Goal: Communication & Community: Answer question/provide support

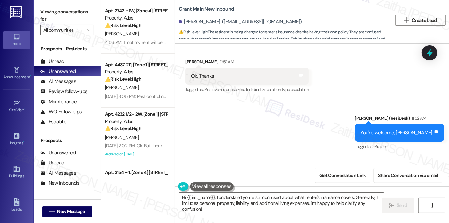
scroll to position [4490, 0]
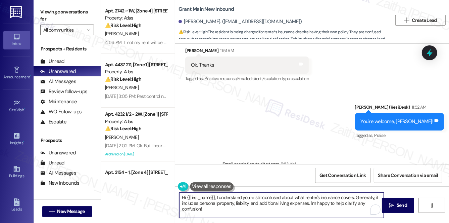
drag, startPoint x: 182, startPoint y: 197, endPoint x: 212, endPoint y: 214, distance: 34.7
click at [212, 214] on textarea "Hi {{first_name}}, I understand you're still confused about what renter's insur…" at bounding box center [281, 204] width 205 height 25
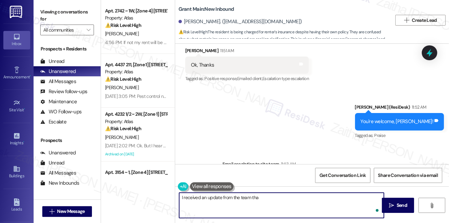
type textarea "I received an update from the team that"
drag, startPoint x: 274, startPoint y: 199, endPoint x: 176, endPoint y: 205, distance: 98.9
click at [176, 205] on div "I received an update from the team that" at bounding box center [279, 205] width 206 height 26
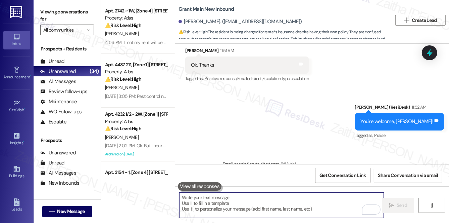
paste textarea "I received an update from the team that they’ve reached out to you to confirm w…"
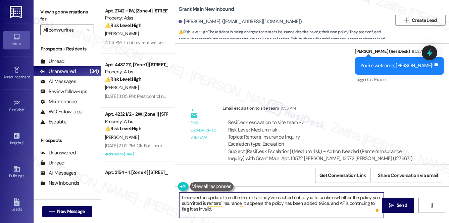
scroll to position [4576, 0]
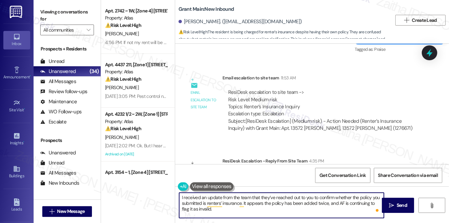
type textarea "I received an update from the team that they’ve reached out to you to confirm w…"
click at [224, 209] on textarea "I received an update from the team that they’ve reached out to you to confirm w…" at bounding box center [281, 204] width 205 height 25
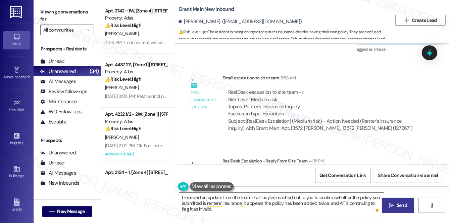
click at [398, 205] on span "Send" at bounding box center [402, 204] width 10 height 7
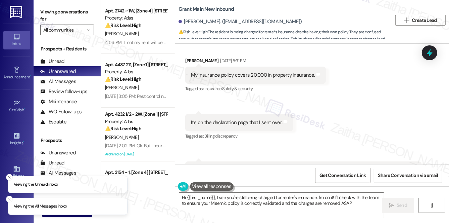
type textarea "Hi {{first_name}}, I see you're still being charged for renter's insurance. I'm…"
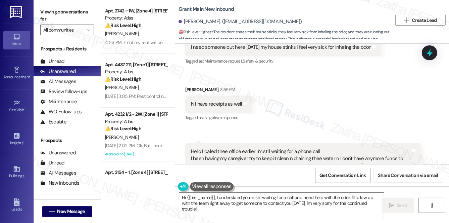
scroll to position [3717, 0]
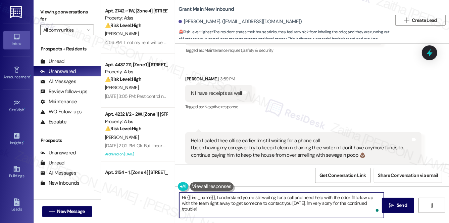
drag, startPoint x: 349, startPoint y: 196, endPoint x: 374, endPoint y: 201, distance: 25.8
click at [374, 201] on textarea "Hi {{first_name}}, I understand you're still waiting for a call and need help w…" at bounding box center [281, 204] width 205 height 25
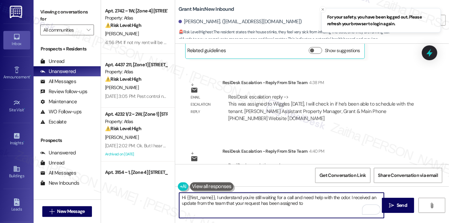
scroll to position [3839, 0]
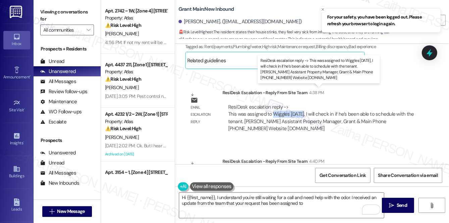
drag, startPoint x: 273, startPoint y: 97, endPoint x: 302, endPoint y: 95, distance: 28.9
click at [302, 103] on div "ResiDesk escalation reply -> This was assigned to Wiggles 9/3/25, I will check …" at bounding box center [321, 117] width 186 height 28
copy div "Wiggles 9/3/25"
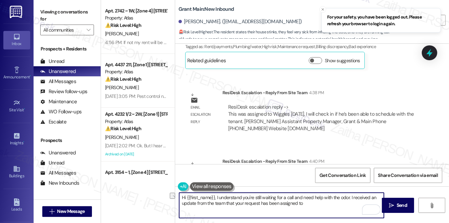
drag, startPoint x: 262, startPoint y: 202, endPoint x: 277, endPoint y: 204, distance: 15.2
click at [277, 204] on textarea "Hi {{first_name}}, I understand you're still waiting for a call and need help w…" at bounding box center [281, 204] width 205 height 25
click at [302, 204] on textarea "Hi {{first_name}}, I understand you're still waiting for a call and need help w…" at bounding box center [281, 204] width 205 height 25
paste textarea "Wiggles 9/3/25"
click at [335, 203] on textarea "Hi {{first_name}}, I understand you're still waiting for a call and need help w…" at bounding box center [281, 204] width 205 height 25
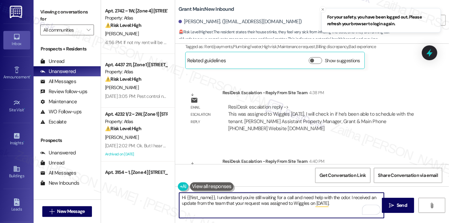
scroll to position [3869, 0]
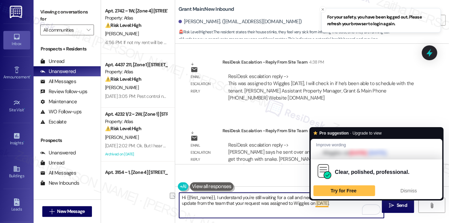
drag, startPoint x: 234, startPoint y: 201, endPoint x: 333, endPoint y: 204, distance: 99.4
click at [333, 204] on textarea "Hi {{first_name}}, I understand you're still waiting for a call and need help w…" at bounding box center [281, 204] width 205 height 25
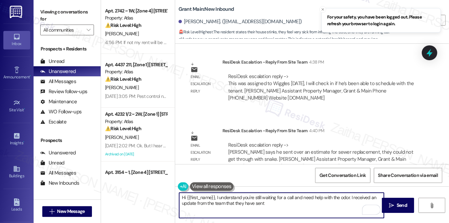
click at [276, 203] on textarea "Hi {{first_name}}, I understand you're still waiting for a call and need help w…" at bounding box center [281, 204] width 205 height 25
paste textarea "Plumber says he sent over an estimate for sewer replacement, they could not get…"
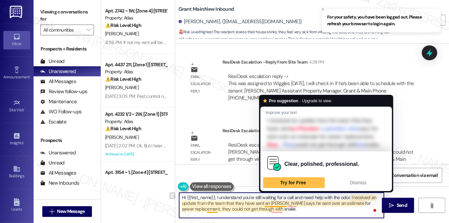
drag, startPoint x: 234, startPoint y: 202, endPoint x: 269, endPoint y: 203, distance: 34.6
click at [269, 203] on textarea "Hi {{first_name}}, I understand you're still waiting for a call and need help w…" at bounding box center [281, 204] width 205 height 25
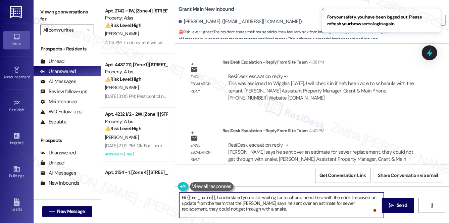
click at [253, 205] on textarea "Hi {{first_name}}, I understand you're still waiting for a call and need help w…" at bounding box center [281, 204] width 205 height 25
drag, startPoint x: 182, startPoint y: 199, endPoint x: 265, endPoint y: 208, distance: 83.4
click at [265, 208] on textarea "Hi {{first_name}}, I understand you're still waiting for a call and need help w…" at bounding box center [281, 204] width 205 height 25
type textarea "Hi {{first_name}}, I understand you're still waiting for a call and need help w…"
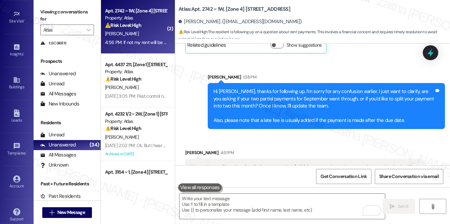
scroll to position [94, 0]
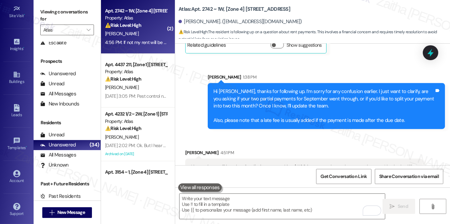
click at [15, 165] on div "Account Go to Account" at bounding box center [16, 177] width 27 height 33
click at [14, 173] on icon at bounding box center [16, 173] width 7 height 7
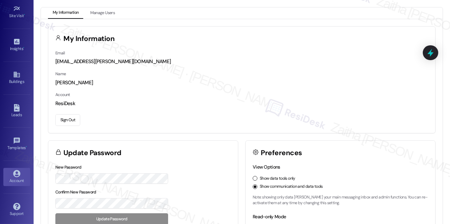
click at [69, 117] on button "Sign Out" at bounding box center [67, 120] width 25 height 12
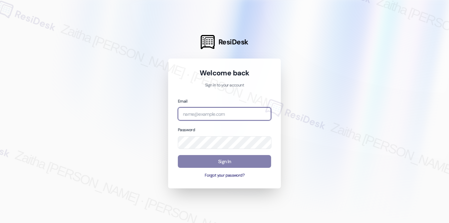
click at [228, 115] on input "email" at bounding box center [224, 113] width 93 height 13
click at [0, 222] on com-1password-button at bounding box center [0, 223] width 0 height 0
click at [217, 113] on input "grantmain" at bounding box center [224, 113] width 93 height 13
drag, startPoint x: 214, startPoint y: 116, endPoint x: 157, endPoint y: 120, distance: 56.6
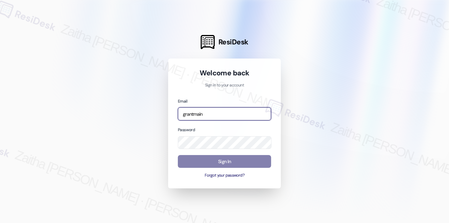
click at [157, 120] on div "ResiDesk Welcome back Sign in to your account Email grantmain Password Sign In …" at bounding box center [224, 111] width 449 height 223
type input "automated-surveys-grant_main-zaitha.mae.[PERSON_NAME]@grant_[DOMAIN_NAME]"
